Goal: Task Accomplishment & Management: Manage account settings

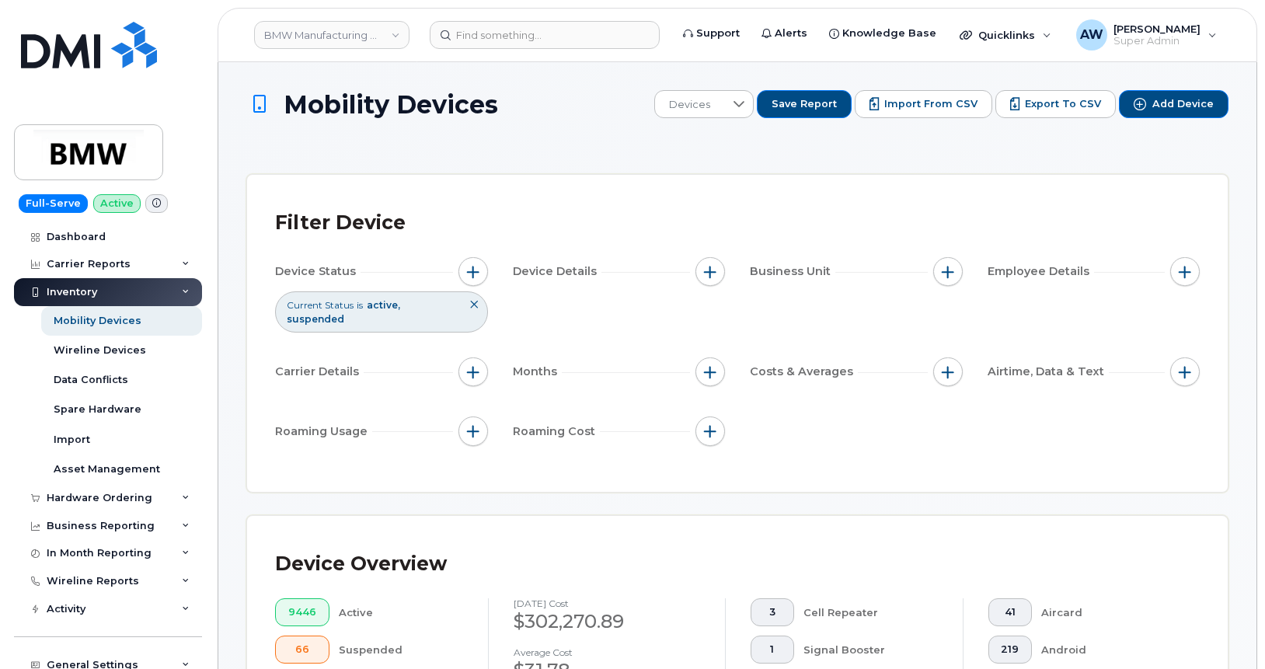
scroll to position [103, 0]
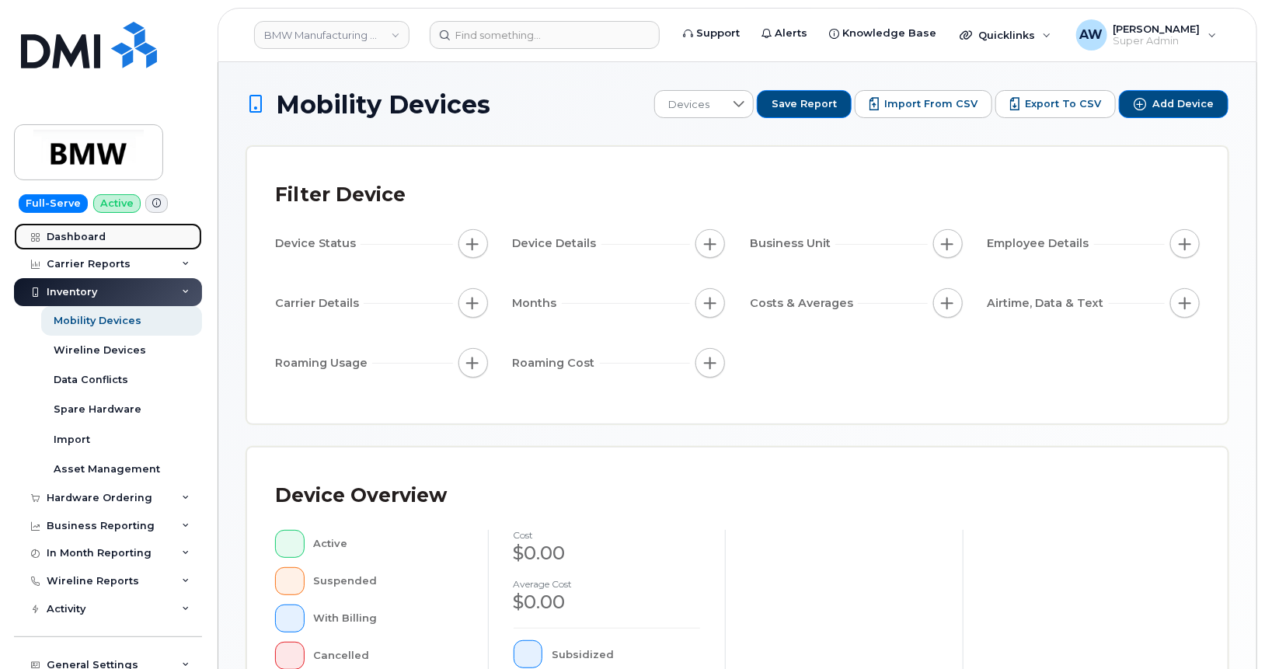
click at [116, 225] on link "Dashboard" at bounding box center [108, 237] width 188 height 28
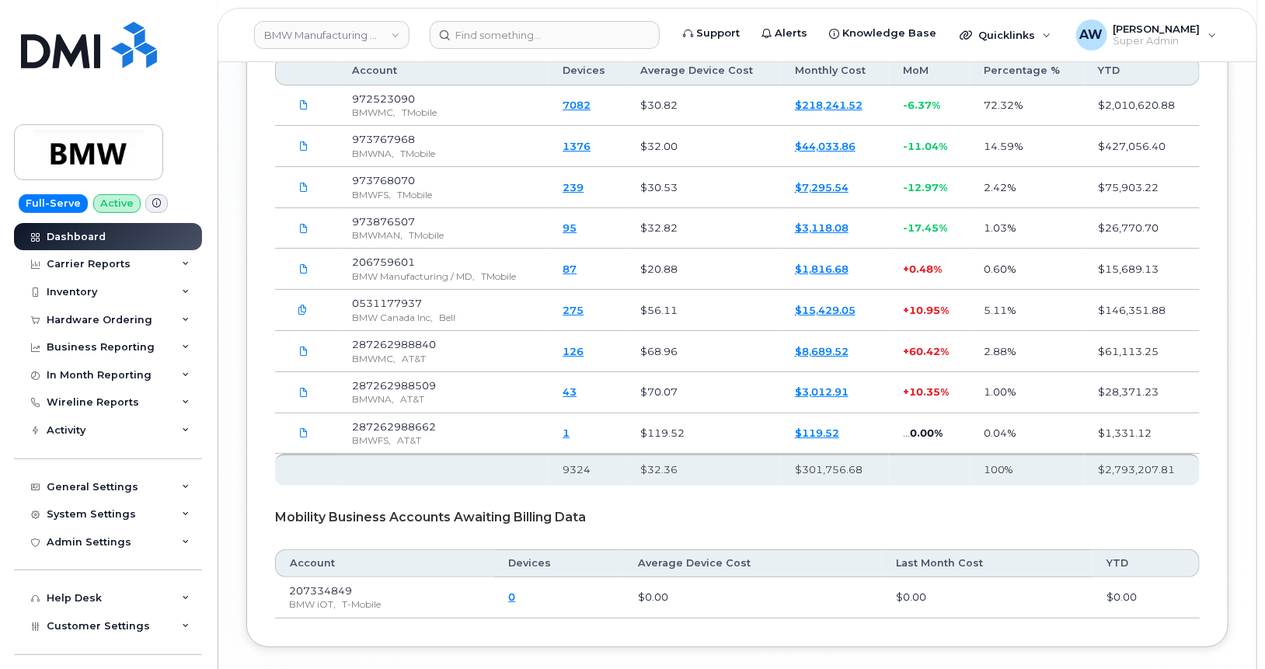
scroll to position [2692, 0]
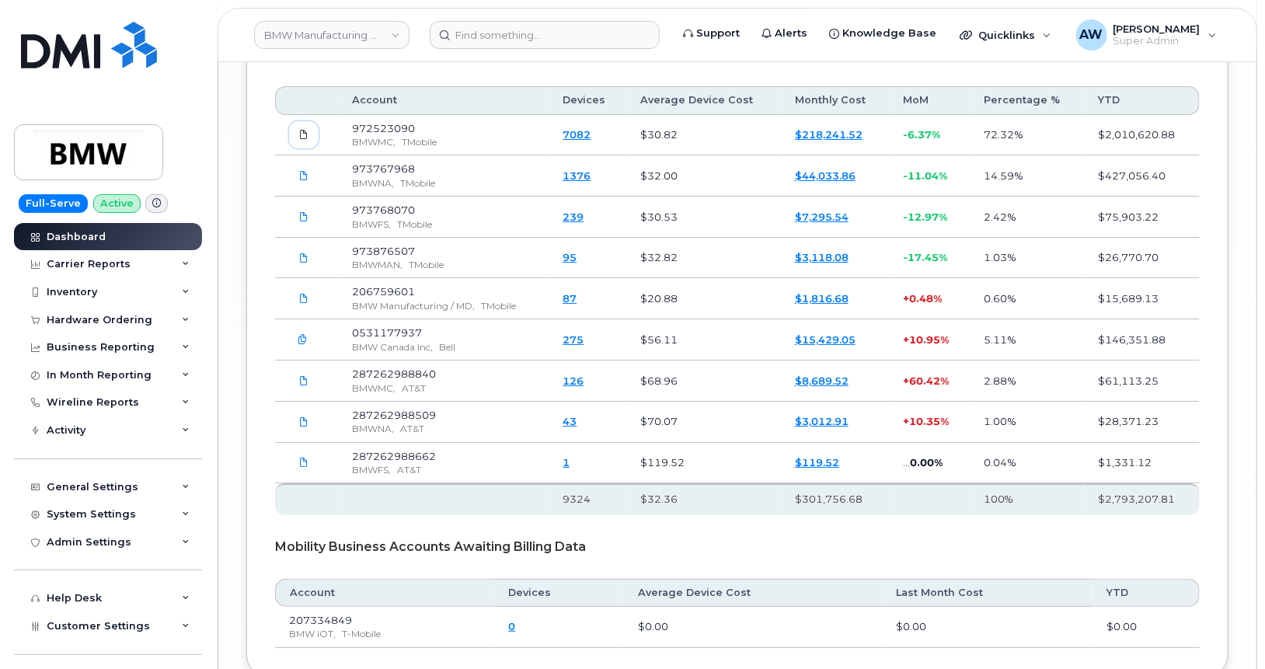
click at [305, 137] on span at bounding box center [304, 134] width 14 height 14
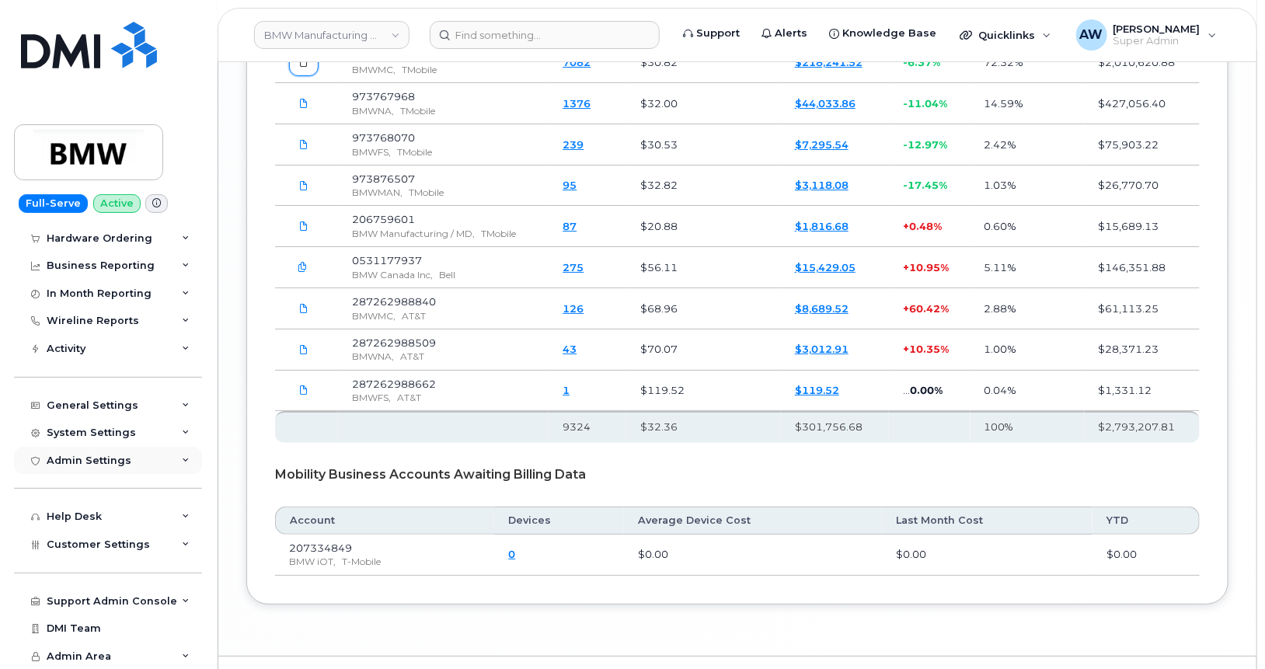
scroll to position [2796, 0]
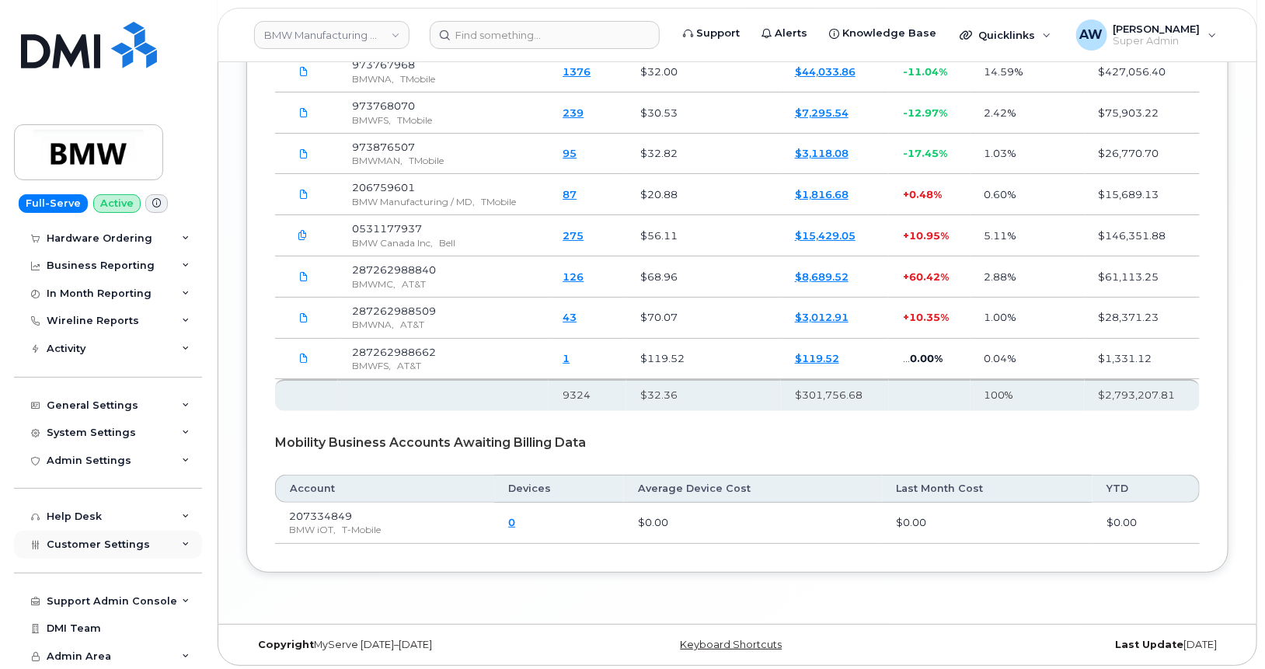
click at [135, 532] on div "Customer Settings" at bounding box center [108, 545] width 188 height 28
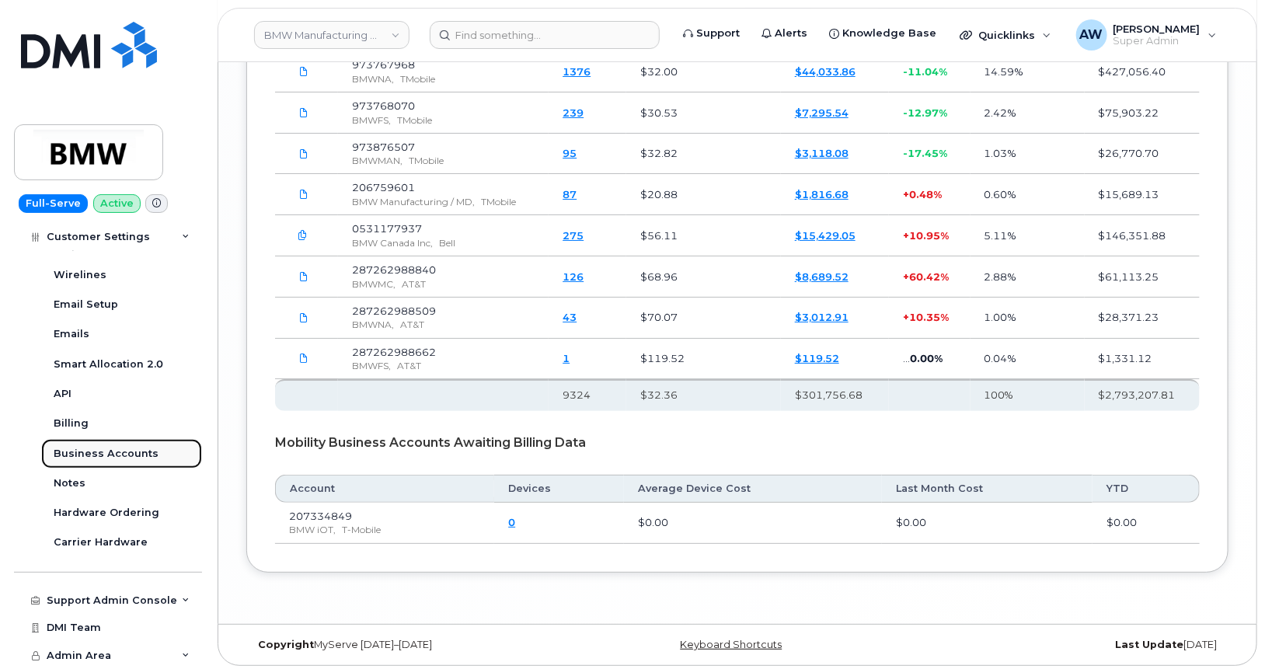
click at [140, 452] on div "Business Accounts" at bounding box center [106, 454] width 105 height 14
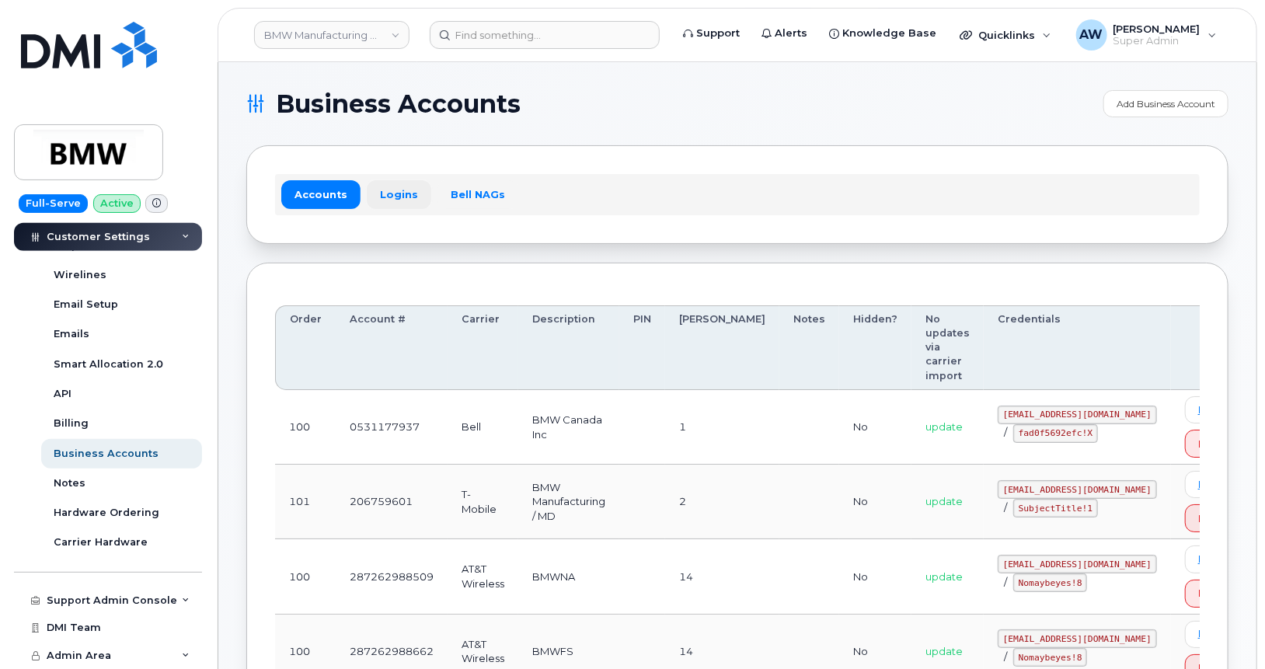
click at [406, 180] on link "Logins" at bounding box center [399, 194] width 64 height 28
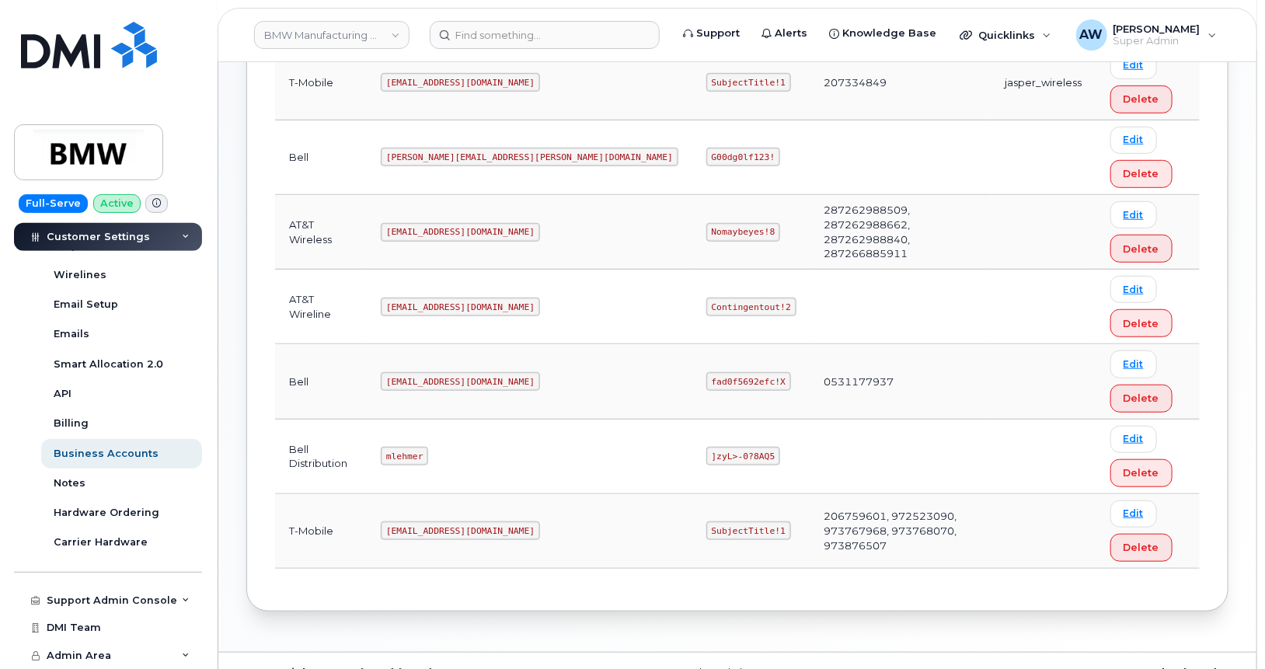
scroll to position [413, 0]
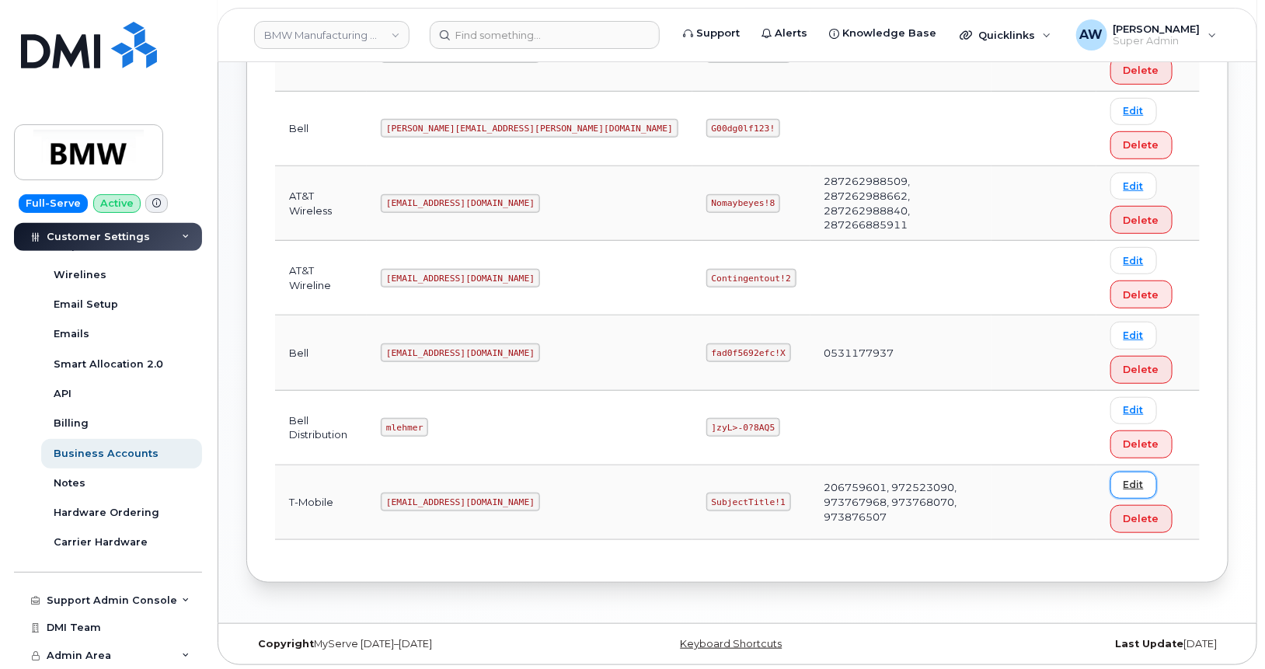
click at [1110, 477] on link "Edit" at bounding box center [1133, 485] width 47 height 27
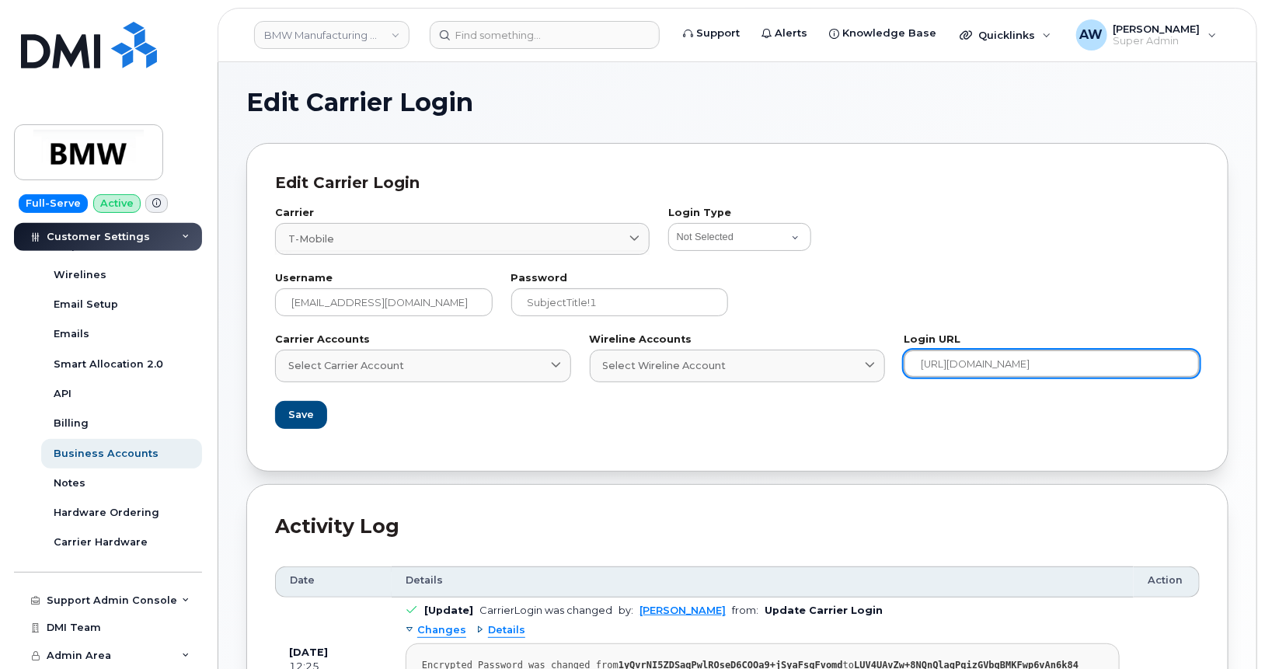
click at [967, 363] on input "[URL][DOMAIN_NAME]" at bounding box center [1052, 364] width 296 height 28
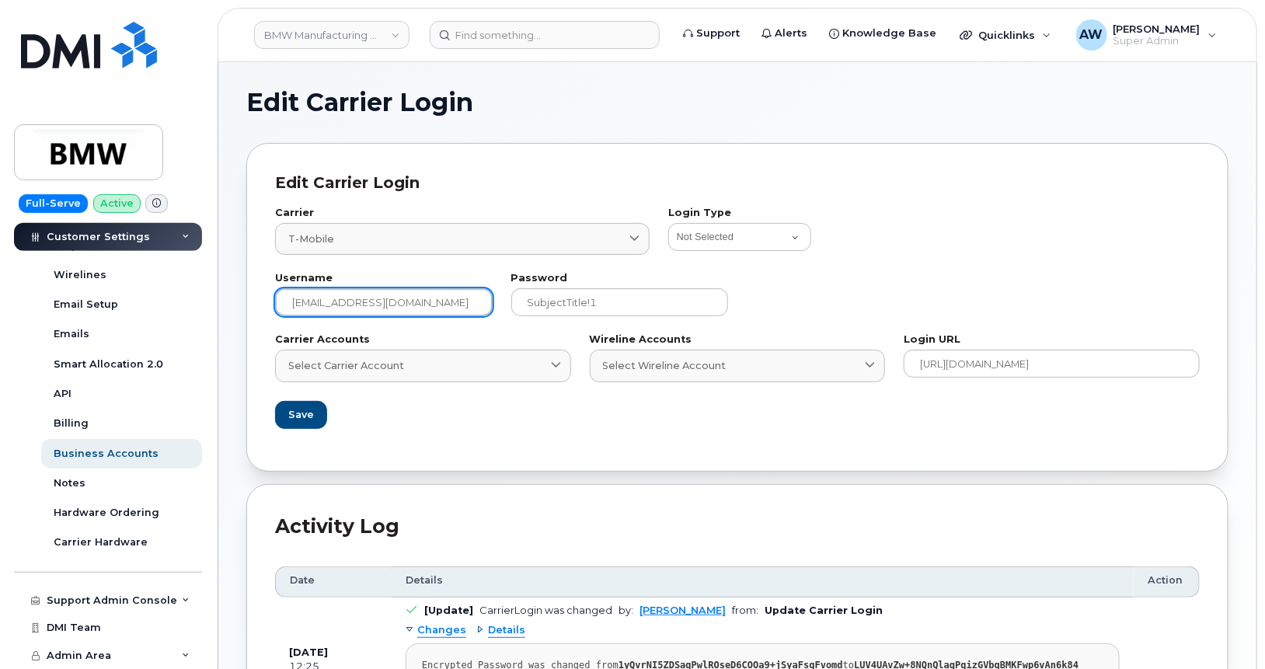
click at [446, 291] on input "[EMAIL_ADDRESS][DOMAIN_NAME]" at bounding box center [384, 302] width 218 height 28
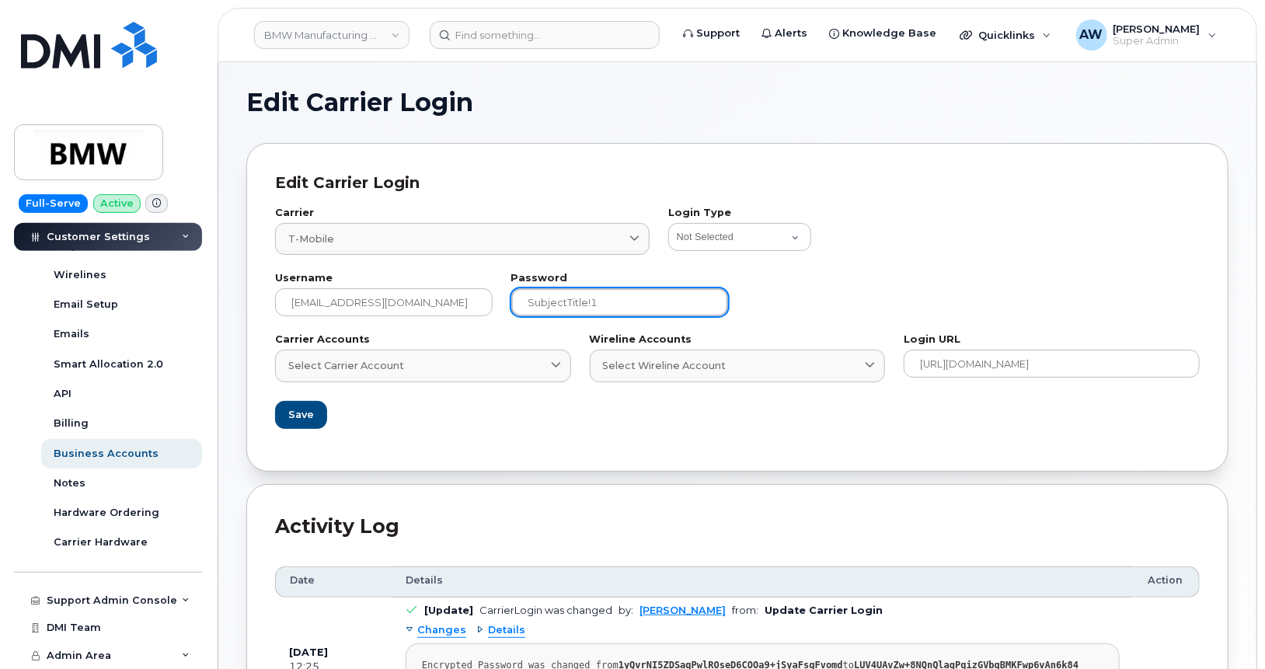
click at [646, 299] on input "SubjectTitle!1" at bounding box center [620, 302] width 218 height 28
